Goal: Check status: Check status

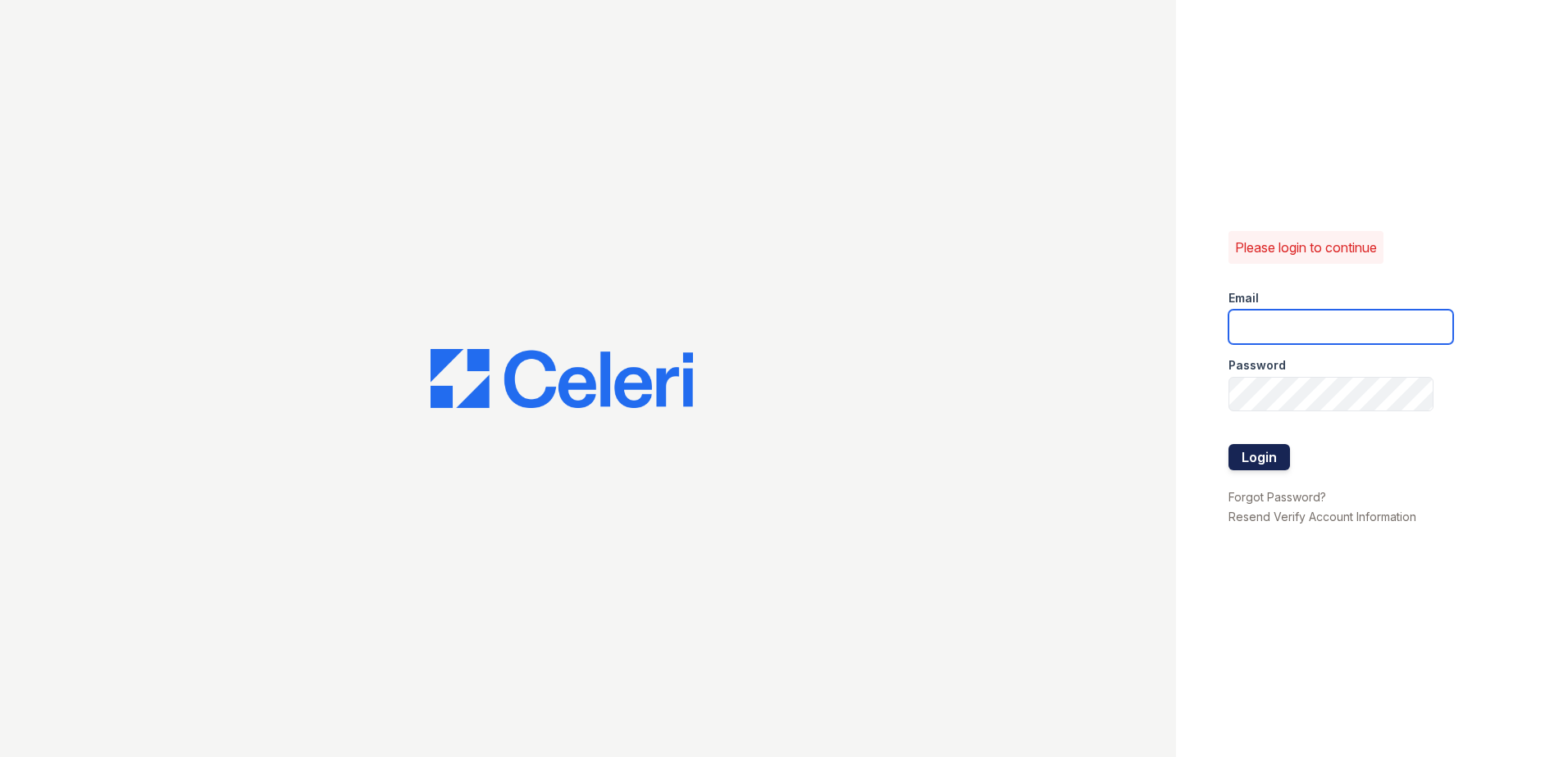
type input "[EMAIL_ADDRESS][DOMAIN_NAME]"
click at [1251, 468] on button "Login" at bounding box center [1258, 457] width 61 height 27
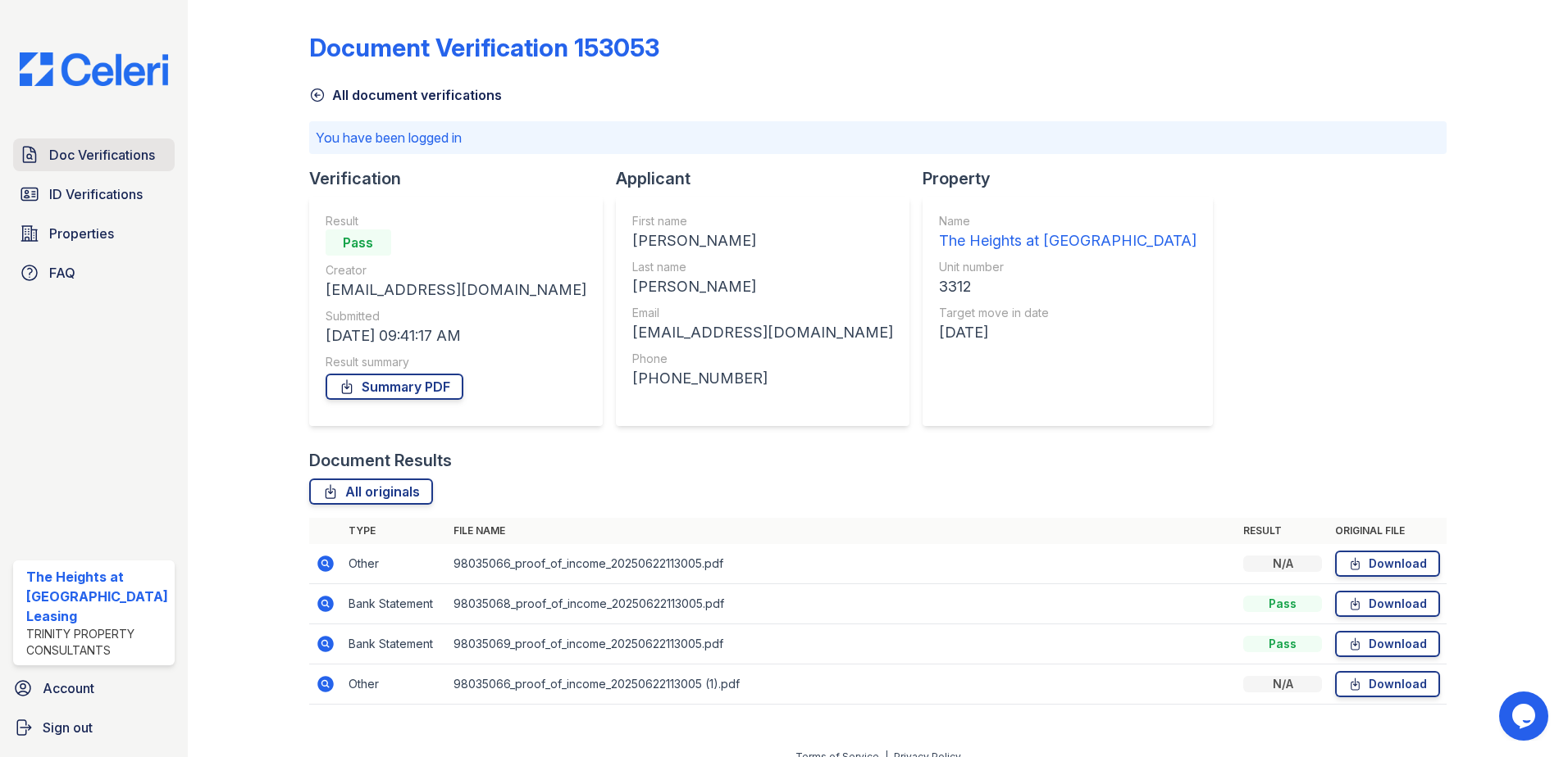
click at [95, 151] on span "Doc Verifications" at bounding box center [103, 155] width 106 height 19
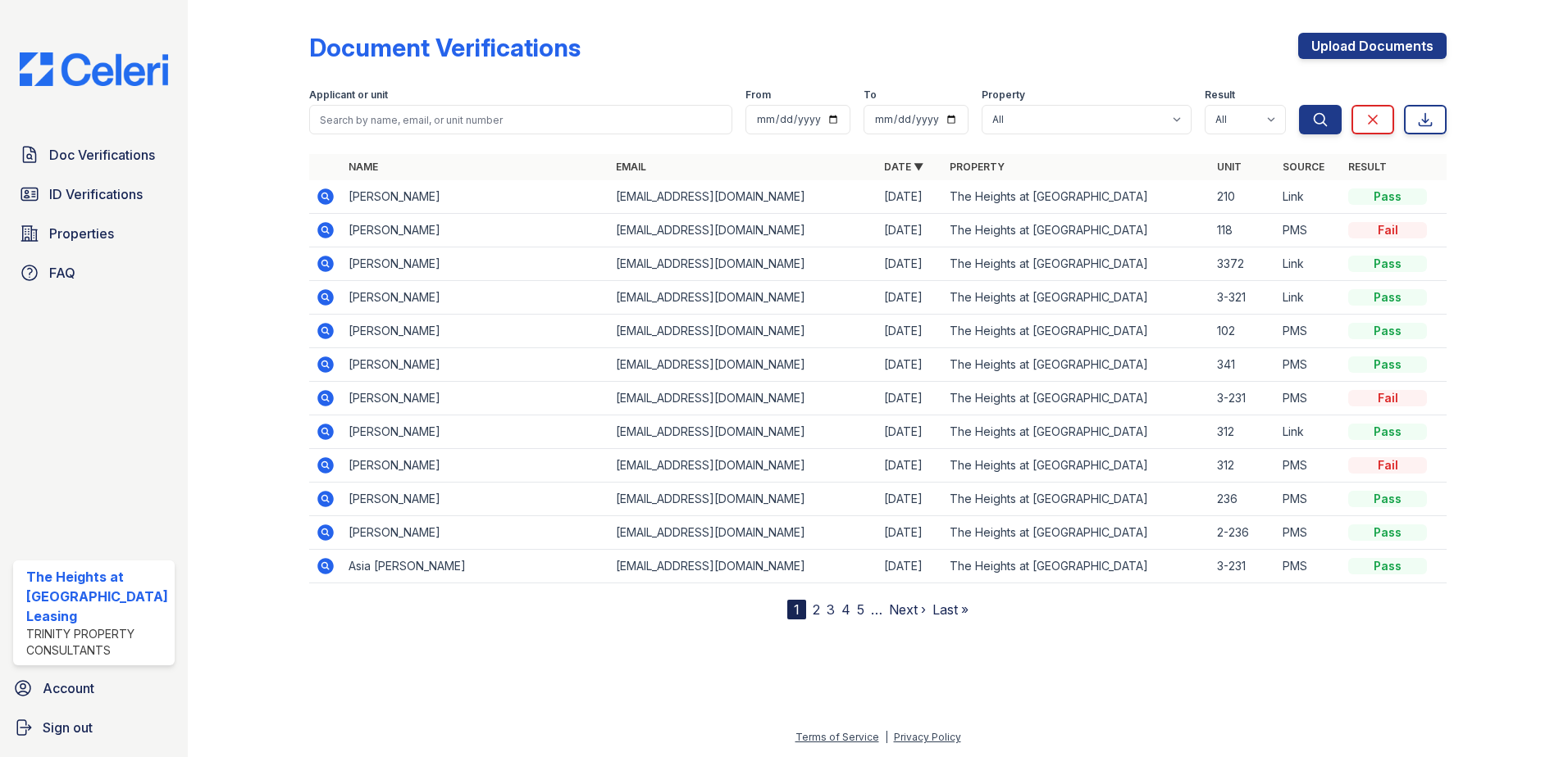
click at [327, 229] on icon at bounding box center [326, 230] width 19 height 19
